Goal: Information Seeking & Learning: Learn about a topic

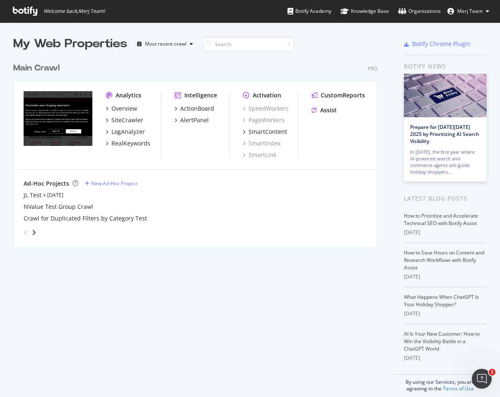
click at [123, 113] on div "Overview SiteCrawler LogAnalyzer RealKeywords" at bounding box center [133, 125] width 55 height 43
click at [123, 112] on div "Overview" at bounding box center [125, 108] width 26 height 8
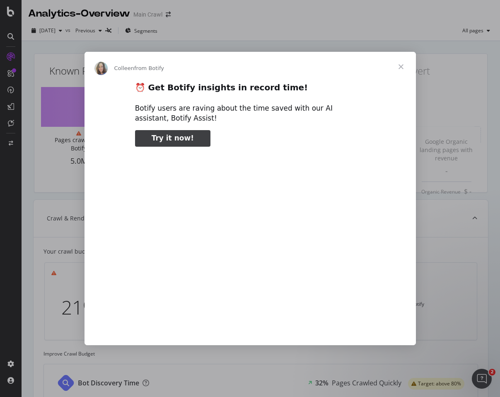
type input "3296666"
click at [404, 62] on span "Close" at bounding box center [401, 67] width 30 height 30
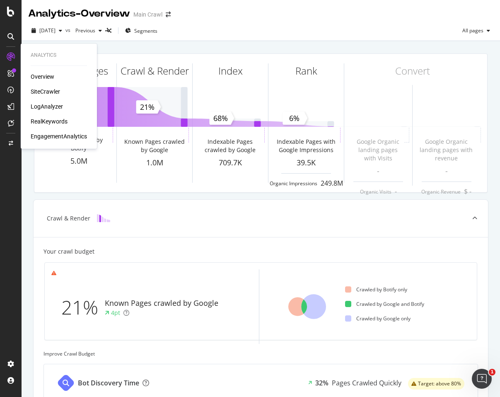
click at [52, 104] on div "LogAnalyzer" at bounding box center [47, 106] width 32 height 8
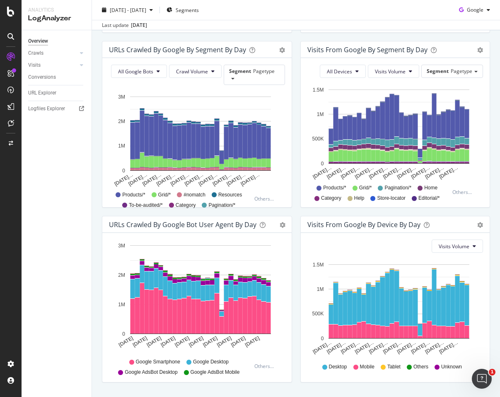
scroll to position [301, 0]
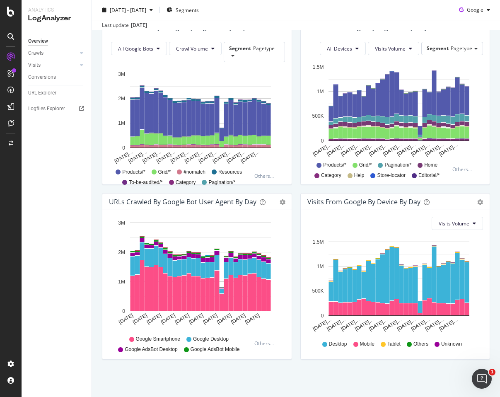
click at [11, 201] on div at bounding box center [11, 203] width 20 height 307
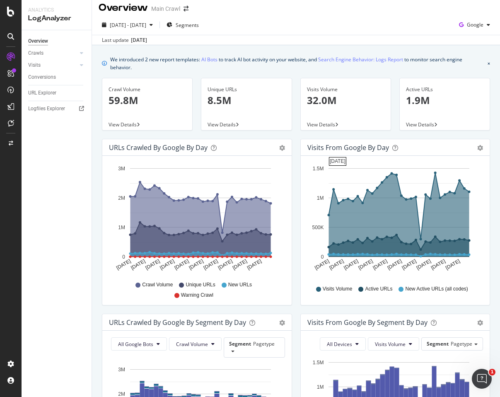
scroll to position [0, 0]
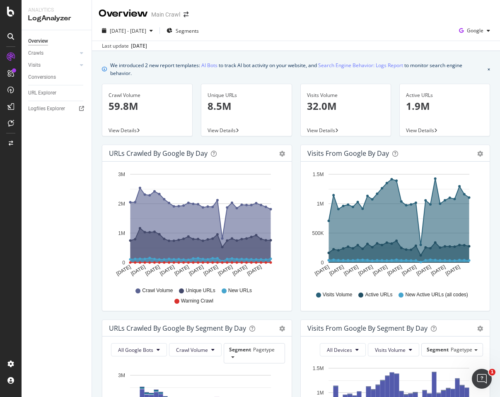
click at [299, 82] on div "We introduced 2 new report templates: AI Bots to track AI bot activity on your …" at bounding box center [296, 375] width 408 height 648
click at [44, 79] on div "Overview" at bounding box center [43, 77] width 24 height 8
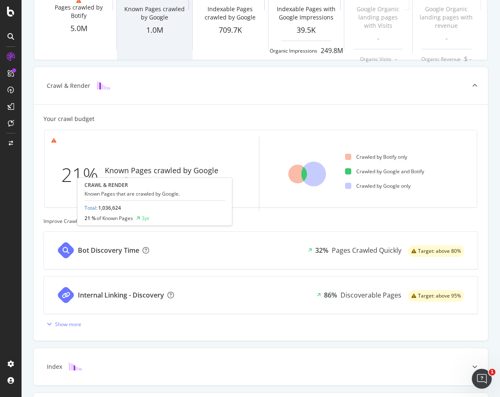
scroll to position [202, 0]
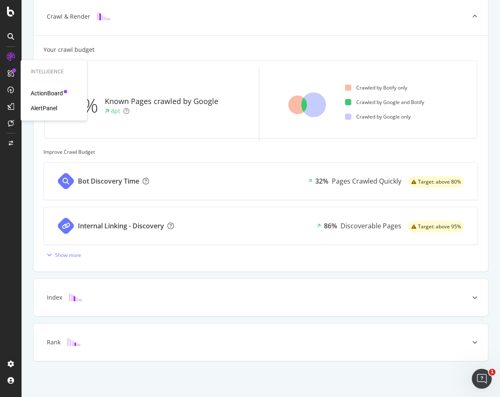
click at [43, 93] on div "ActionBoard" at bounding box center [47, 93] width 32 height 8
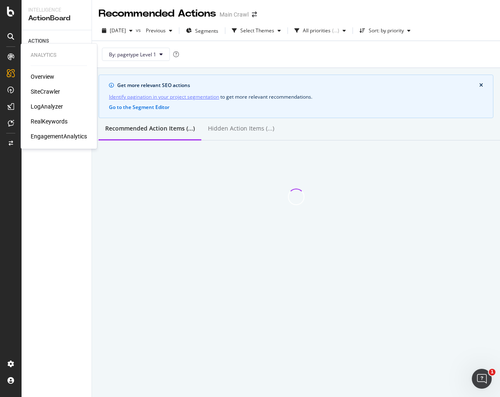
click at [51, 93] on div "SiteCrawler" at bounding box center [45, 91] width 29 height 8
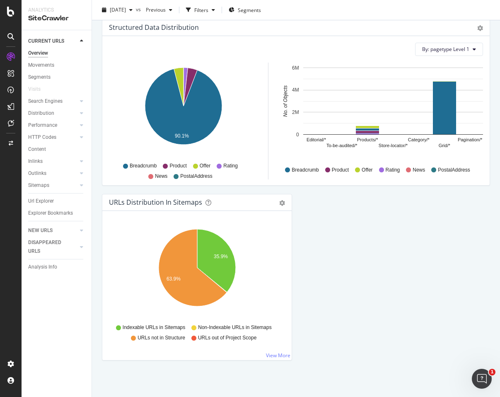
scroll to position [806, 0]
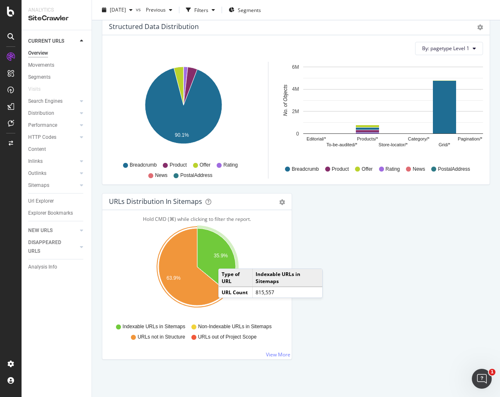
click at [233, 255] on icon "A chart." at bounding box center [216, 259] width 39 height 63
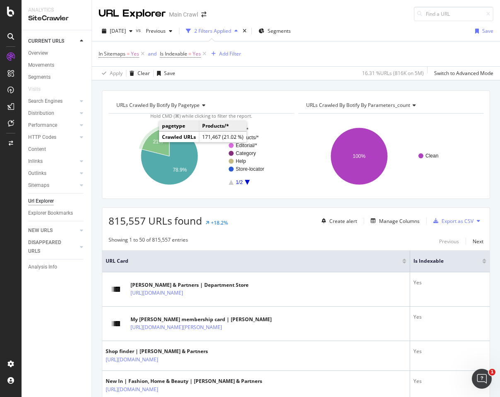
click at [158, 141] on text "21%" at bounding box center [158, 142] width 10 height 6
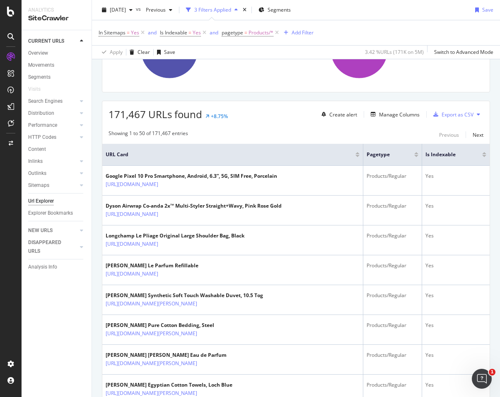
scroll to position [99, 0]
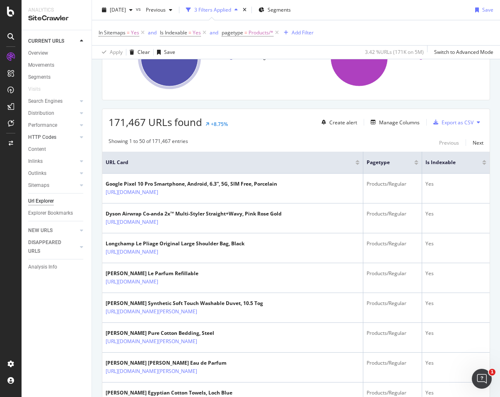
click at [65, 140] on link "HTTP Codes" at bounding box center [52, 137] width 49 height 9
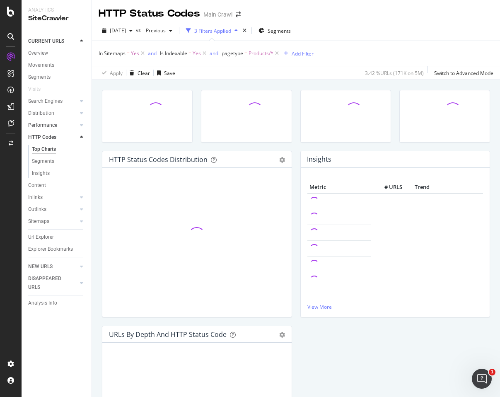
click at [63, 127] on link "Performance" at bounding box center [52, 125] width 49 height 9
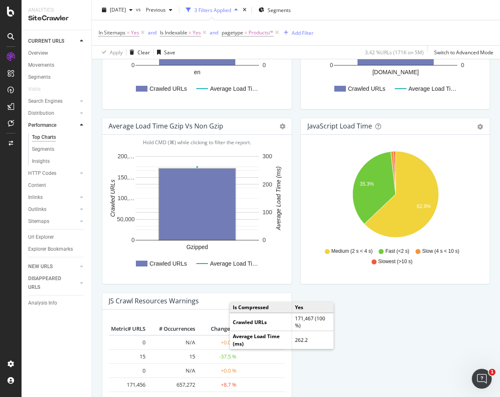
scroll to position [622, 0]
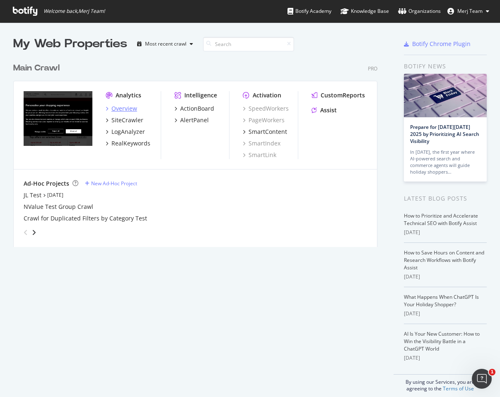
click at [134, 107] on div "Overview" at bounding box center [125, 108] width 26 height 8
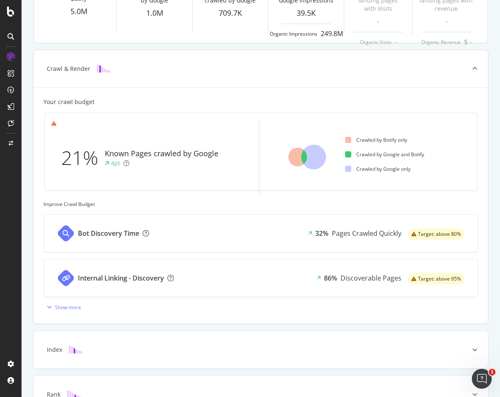
scroll to position [202, 0]
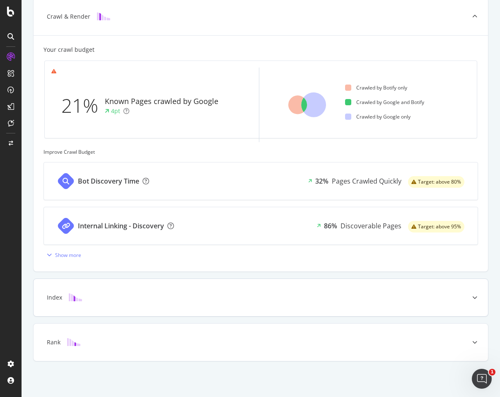
click at [152, 290] on div "Index" at bounding box center [261, 297] width 455 height 37
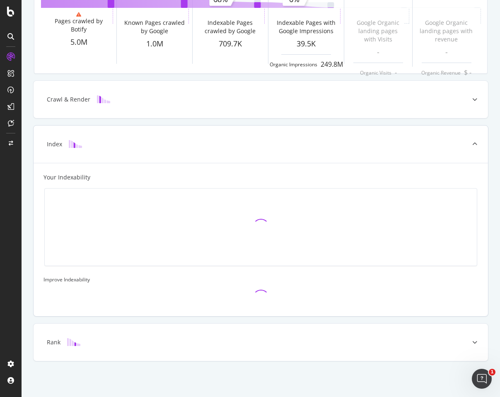
scroll to position [0, 0]
